Goal: Task Accomplishment & Management: Manage account settings

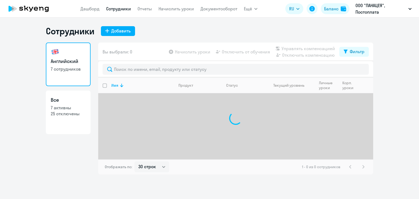
select select "30"
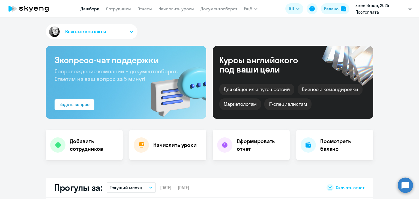
select select "30"
click at [179, 8] on link "Начислить уроки" at bounding box center [175, 8] width 35 height 5
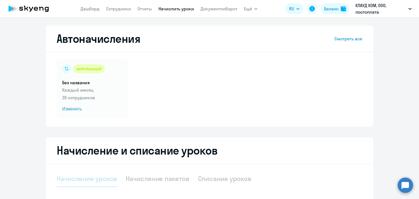
select select "10"
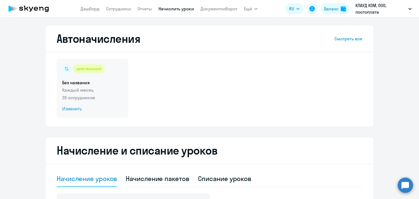
click at [77, 109] on span "Изменить" at bounding box center [92, 109] width 60 height 7
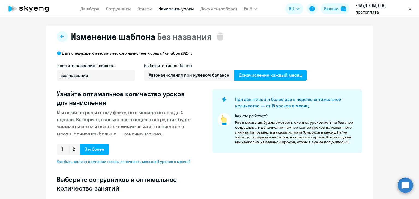
select select "10"
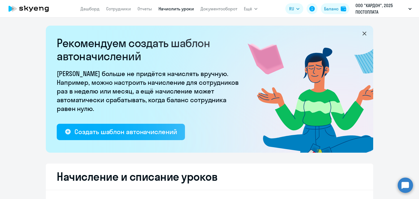
select select "10"
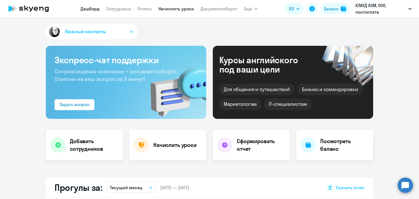
select select "30"
click at [183, 9] on link "Начислить уроки" at bounding box center [175, 8] width 35 height 5
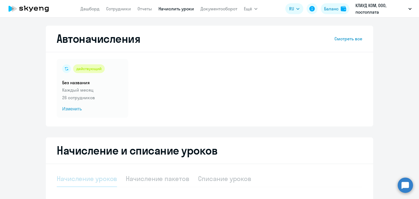
select select "10"
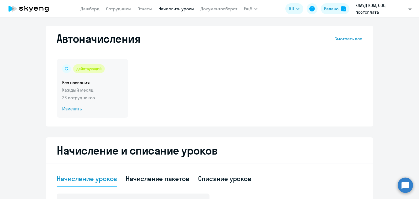
click at [66, 108] on span "Изменить" at bounding box center [92, 109] width 60 height 7
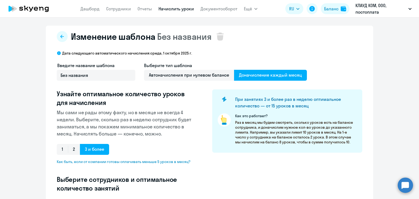
select select "10"
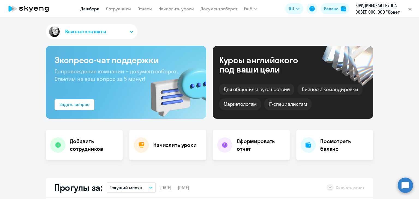
select select "30"
click at [217, 9] on link "Документооборот" at bounding box center [218, 8] width 37 height 5
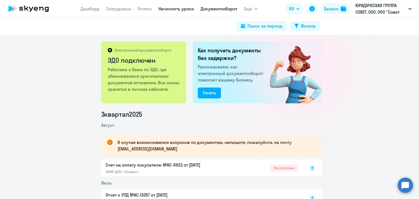
click at [168, 10] on link "Начислить уроки" at bounding box center [175, 8] width 35 height 5
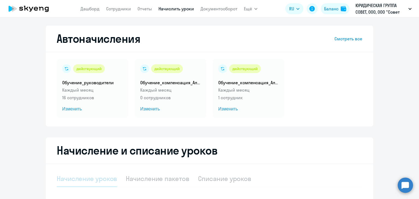
select select "10"
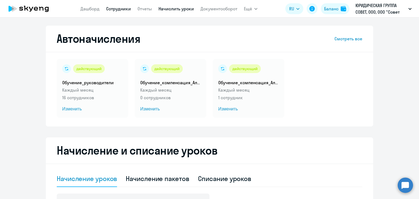
click at [123, 7] on link "Сотрудники" at bounding box center [118, 8] width 25 height 5
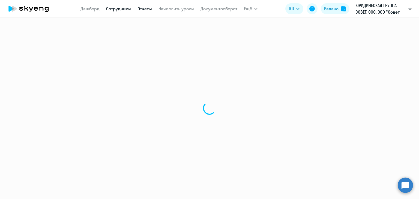
select select "30"
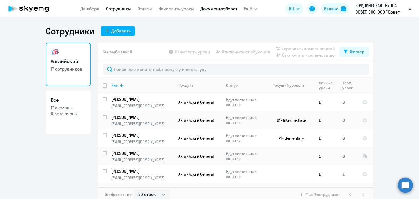
click at [231, 9] on link "Документооборот" at bounding box center [218, 8] width 37 height 5
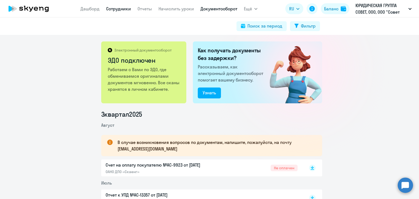
click at [121, 7] on link "Сотрудники" at bounding box center [118, 8] width 25 height 5
select select "30"
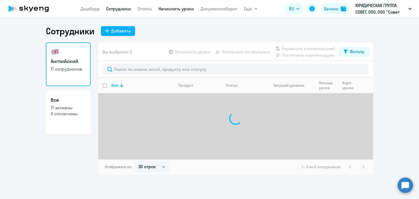
click at [165, 8] on link "Начислить уроки" at bounding box center [175, 8] width 35 height 5
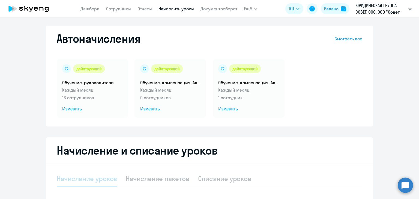
select select "10"
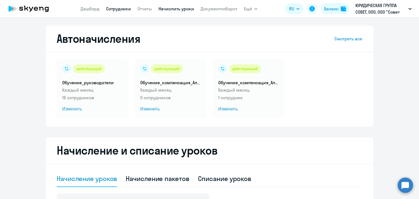
click at [114, 11] on link "Сотрудники" at bounding box center [118, 8] width 25 height 5
select select "30"
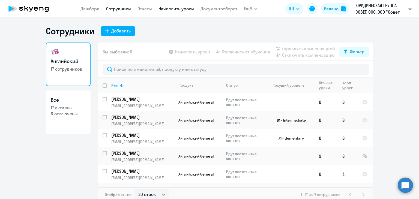
click at [171, 7] on link "Начислить уроки" at bounding box center [175, 8] width 35 height 5
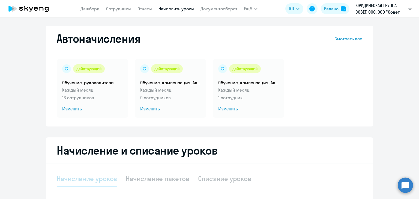
select select "10"
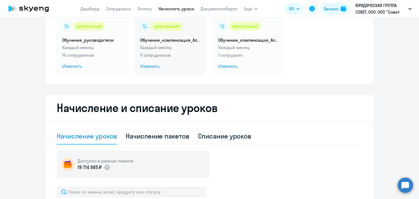
scroll to position [27, 0]
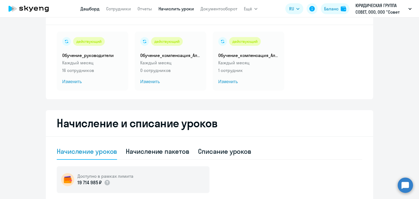
click at [93, 11] on link "Дашборд" at bounding box center [89, 8] width 19 height 5
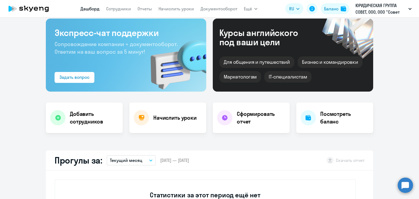
select select "30"
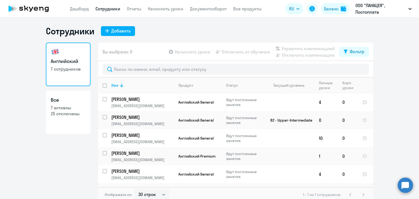
select select "30"
